Goal: Download file/media

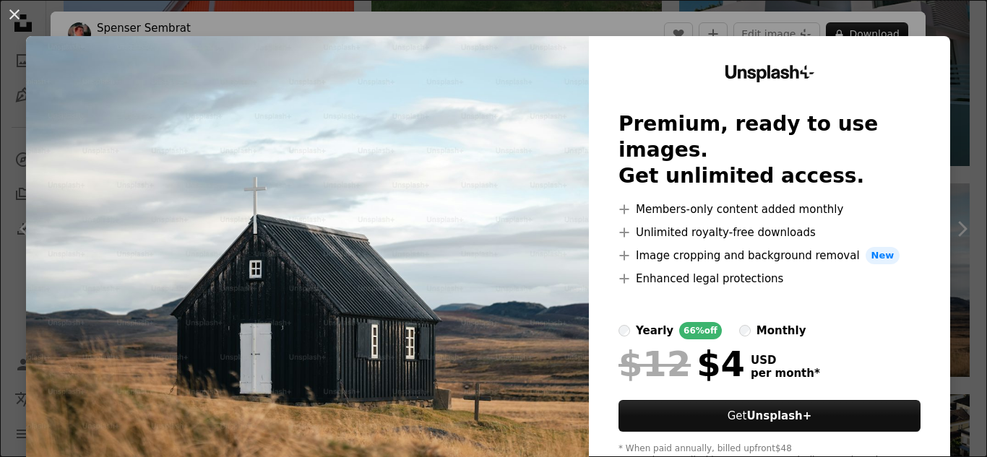
click at [575, 291] on img at bounding box center [307, 265] width 563 height 459
click at [559, 291] on img at bounding box center [307, 265] width 563 height 459
click at [18, 13] on button "An X shape" at bounding box center [14, 14] width 17 height 17
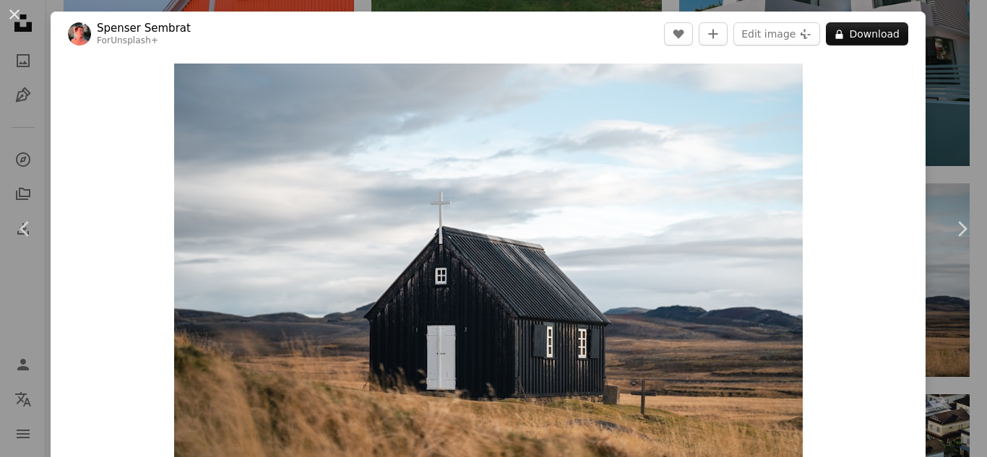
click at [7, 82] on div "An X shape Chevron left Chevron right [PERSON_NAME] For Unsplash+ A heart A plu…" at bounding box center [493, 228] width 987 height 457
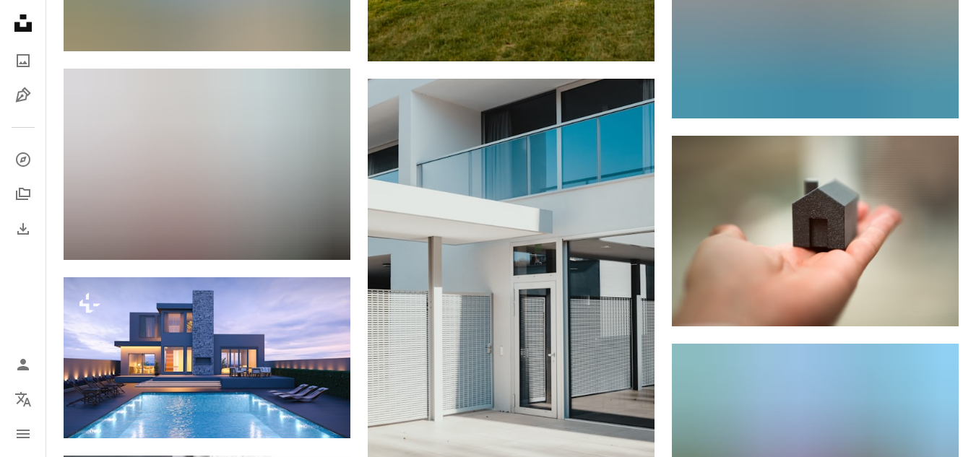
scroll to position [28128, 0]
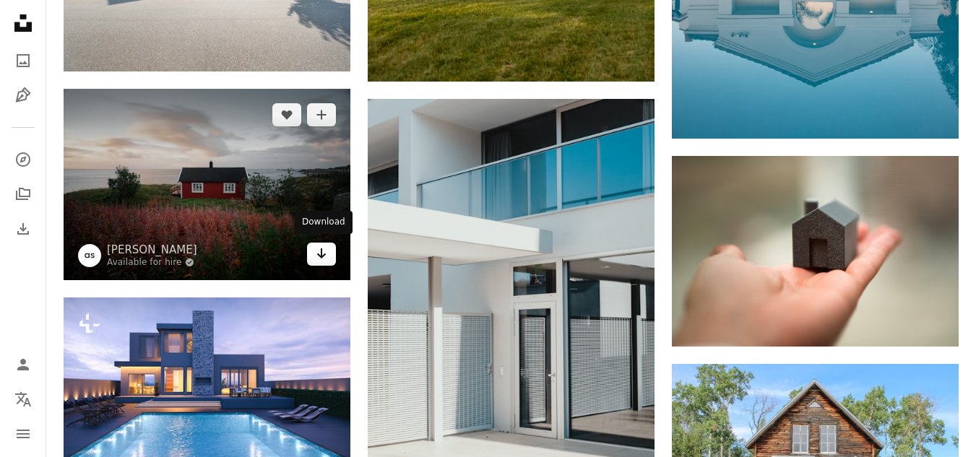
click at [321, 261] on link "Arrow pointing down" at bounding box center [321, 254] width 29 height 23
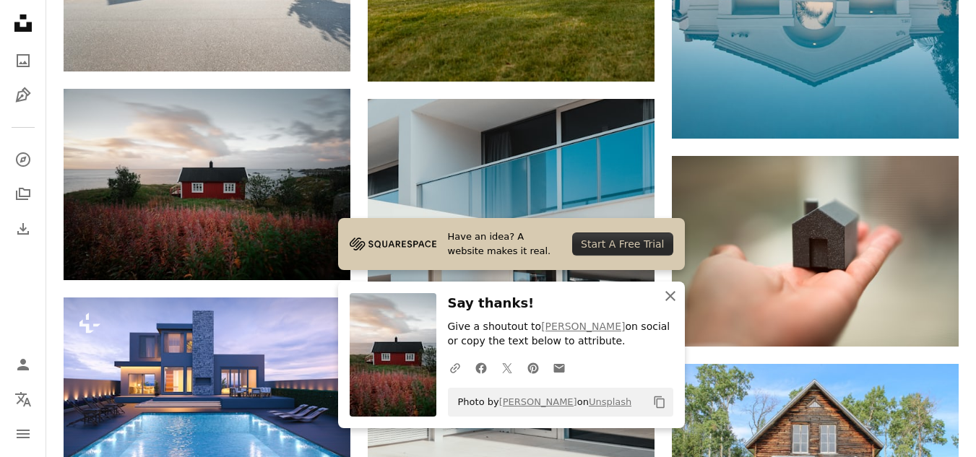
click at [672, 297] on icon "button" at bounding box center [670, 296] width 10 height 10
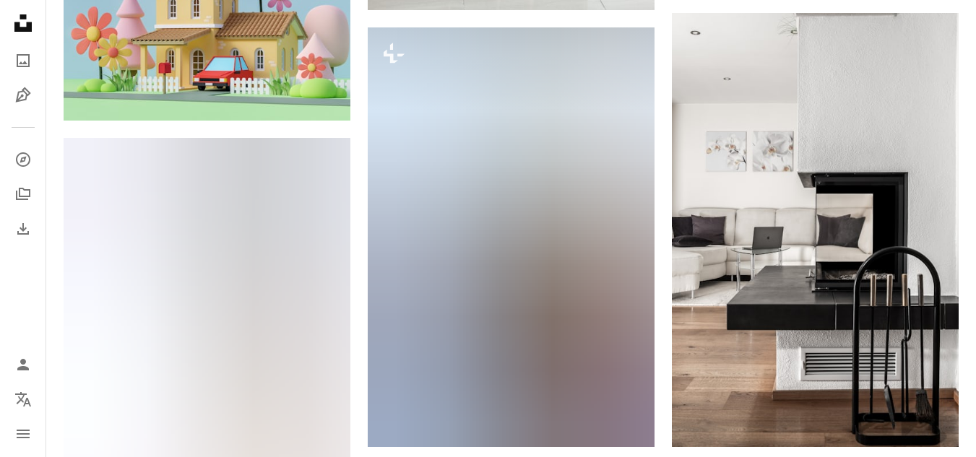
scroll to position [32317, 0]
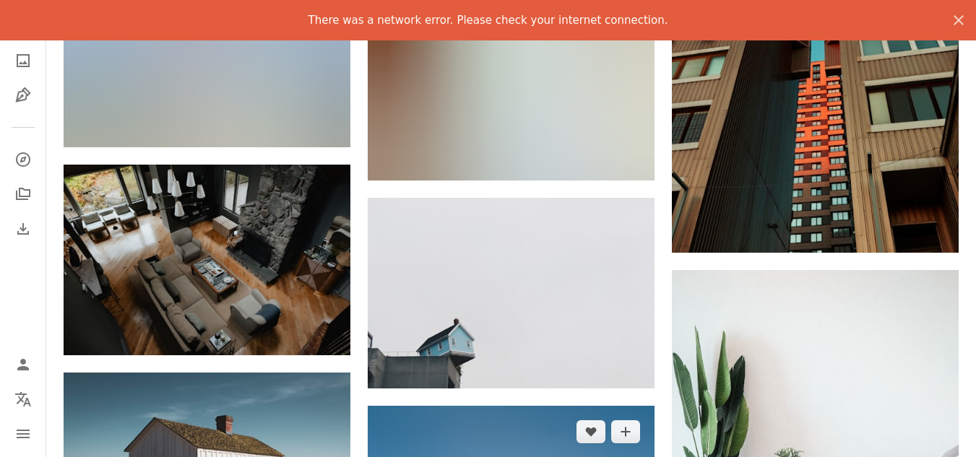
scroll to position [40157, 0]
